Goal: Information Seeking & Learning: Find specific fact

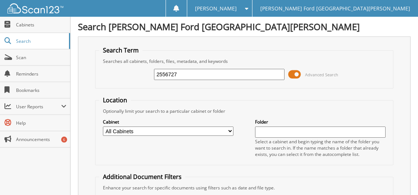
click at [214, 77] on input "2556727" at bounding box center [219, 74] width 130 height 11
type input "2433738"
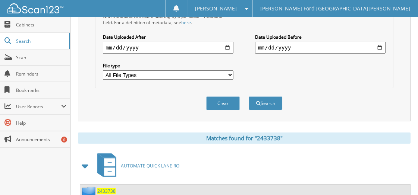
scroll to position [273, 0]
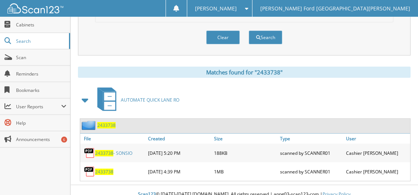
click at [105, 169] on span "2433738" at bounding box center [104, 172] width 18 height 6
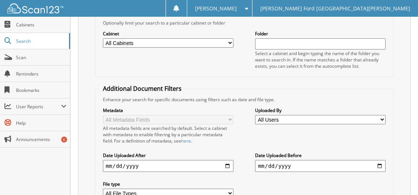
scroll to position [0, 0]
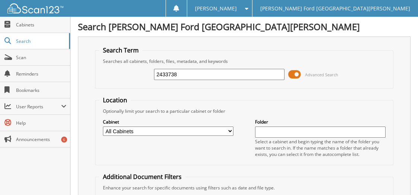
click at [197, 76] on input "2433738" at bounding box center [219, 74] width 130 height 11
type input "2333738"
click at [158, 72] on input "2333738" at bounding box center [219, 74] width 130 height 11
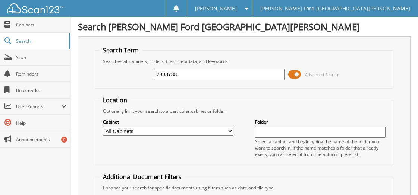
click at [158, 72] on input "2333738" at bounding box center [219, 74] width 130 height 11
click at [192, 73] on input "text" at bounding box center [219, 74] width 130 height 11
type input "2356479"
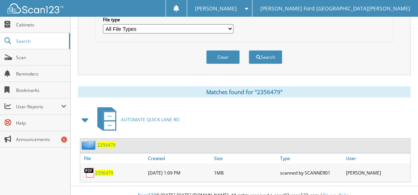
scroll to position [254, 0]
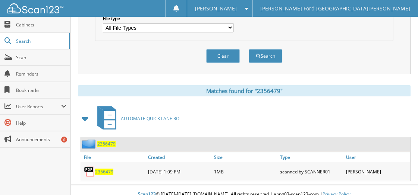
click at [106, 164] on div "2356479" at bounding box center [113, 171] width 66 height 15
click at [106, 166] on div "2356479" at bounding box center [113, 171] width 66 height 15
click at [101, 169] on span "2356479" at bounding box center [104, 172] width 18 height 6
